Goal: Obtain resource: Download file/media

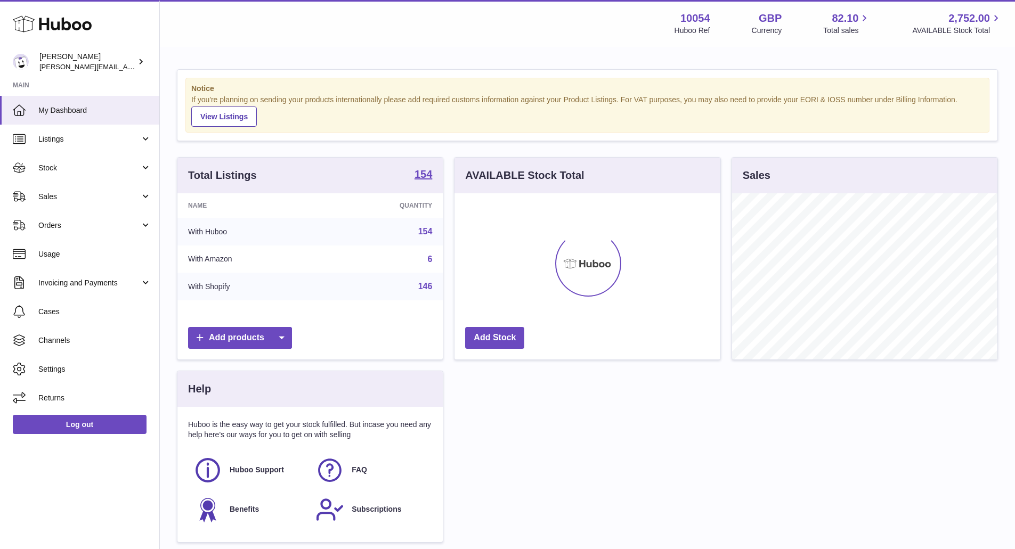
scroll to position [166, 266]
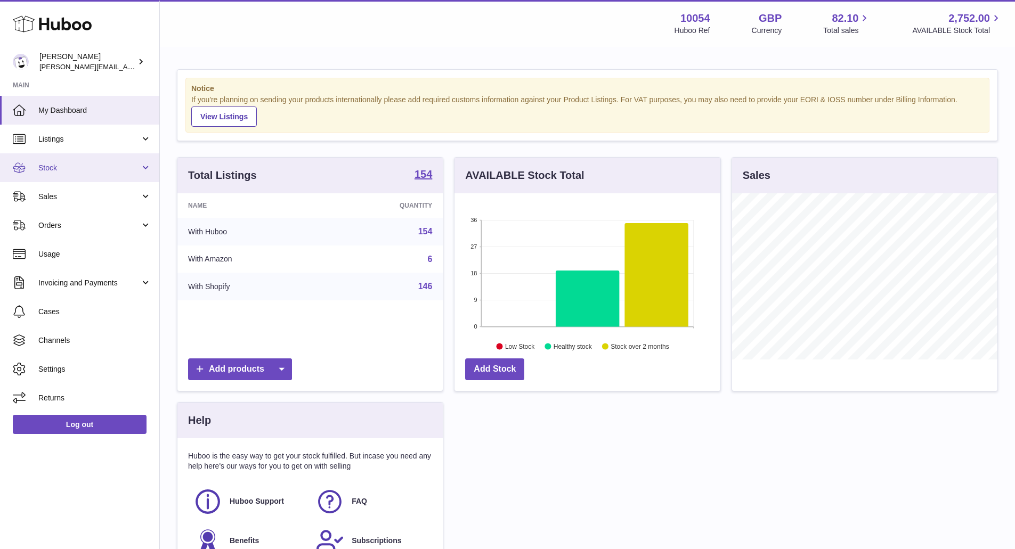
click at [82, 167] on span "Stock" at bounding box center [89, 168] width 102 height 10
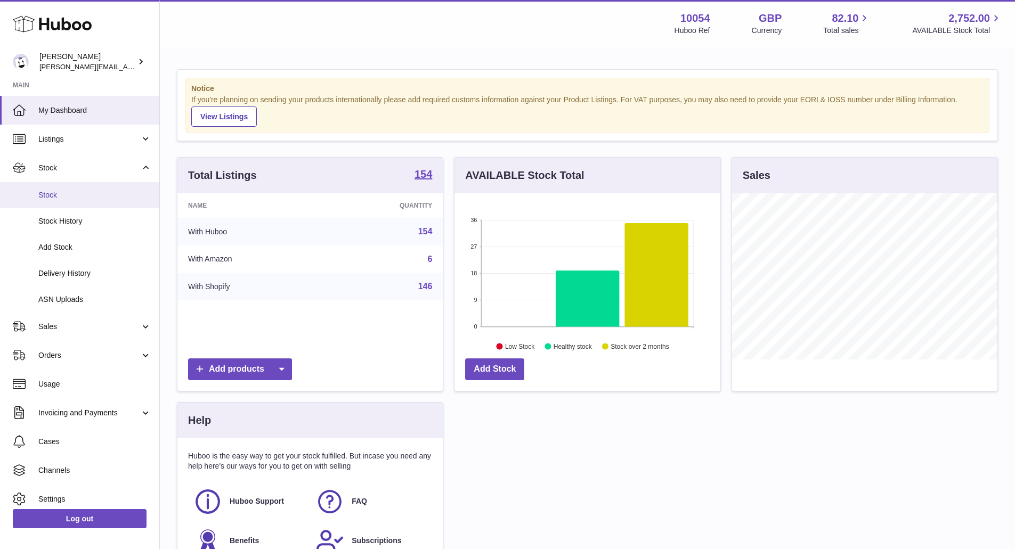
click at [93, 200] on span "Stock" at bounding box center [94, 195] width 113 height 10
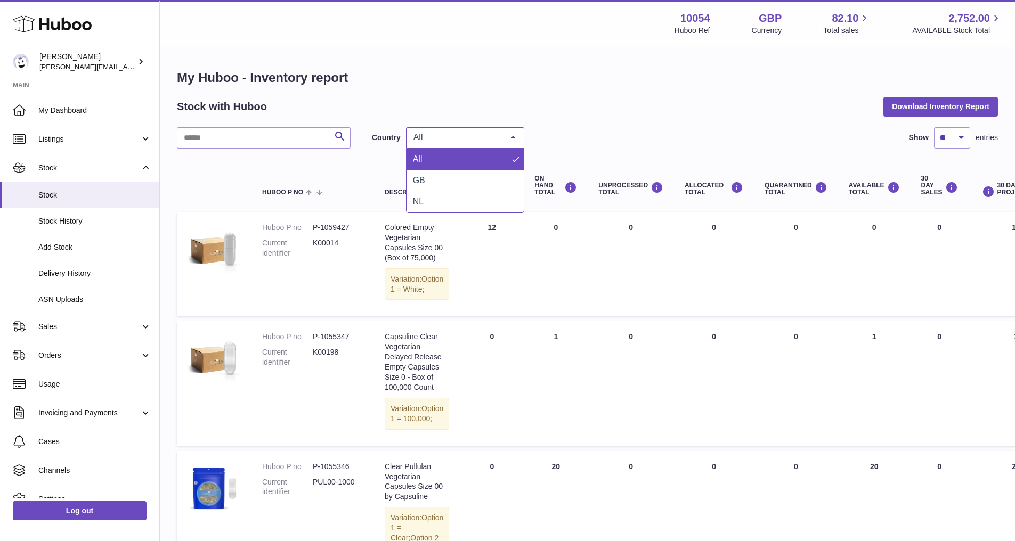
click at [449, 144] on div "All" at bounding box center [465, 137] width 118 height 21
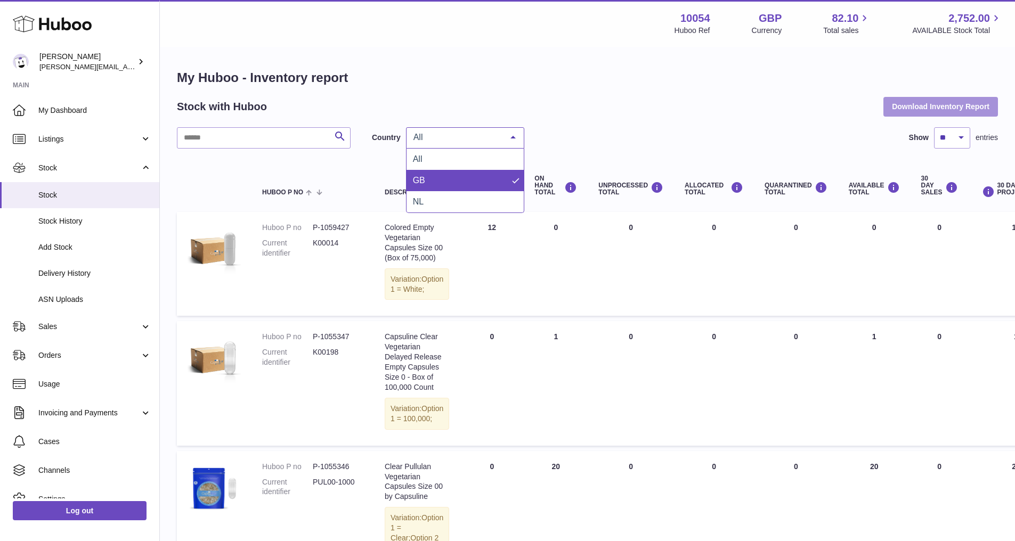
click at [936, 104] on button "Download Inventory Report" at bounding box center [940, 106] width 115 height 19
